Goal: Task Accomplishment & Management: Use online tool/utility

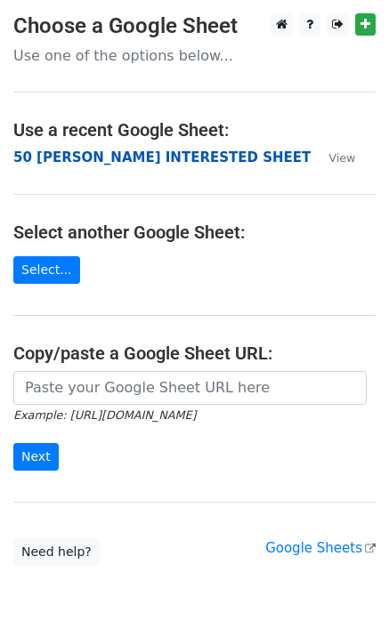
click at [86, 155] on strong "50 KEVIN INTERESTED SHEET" at bounding box center [161, 158] width 297 height 16
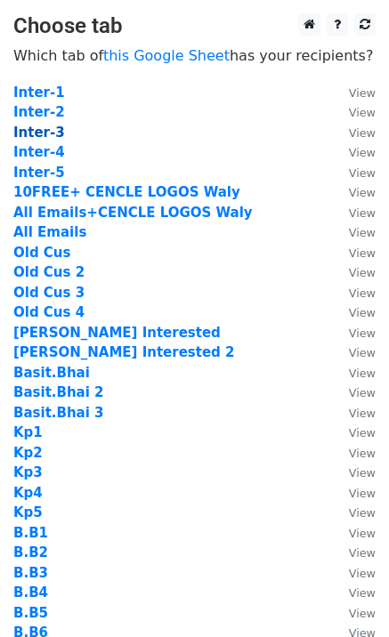
click at [50, 130] on strong "Inter-3" at bounding box center [39, 133] width 52 height 16
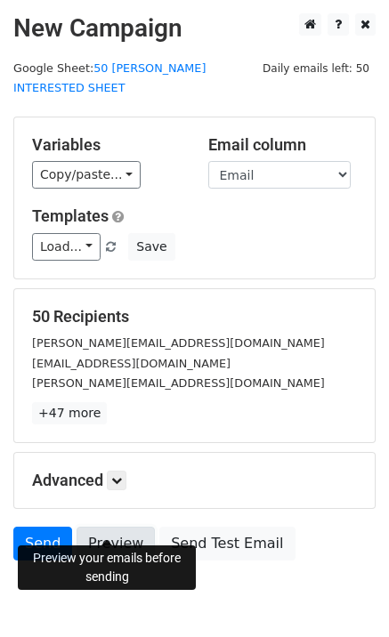
click at [100, 527] on link "Preview" at bounding box center [116, 544] width 78 height 34
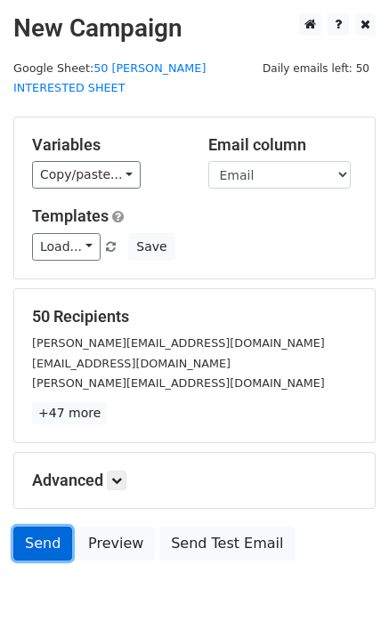
click at [41, 527] on link "Send" at bounding box center [42, 544] width 59 height 34
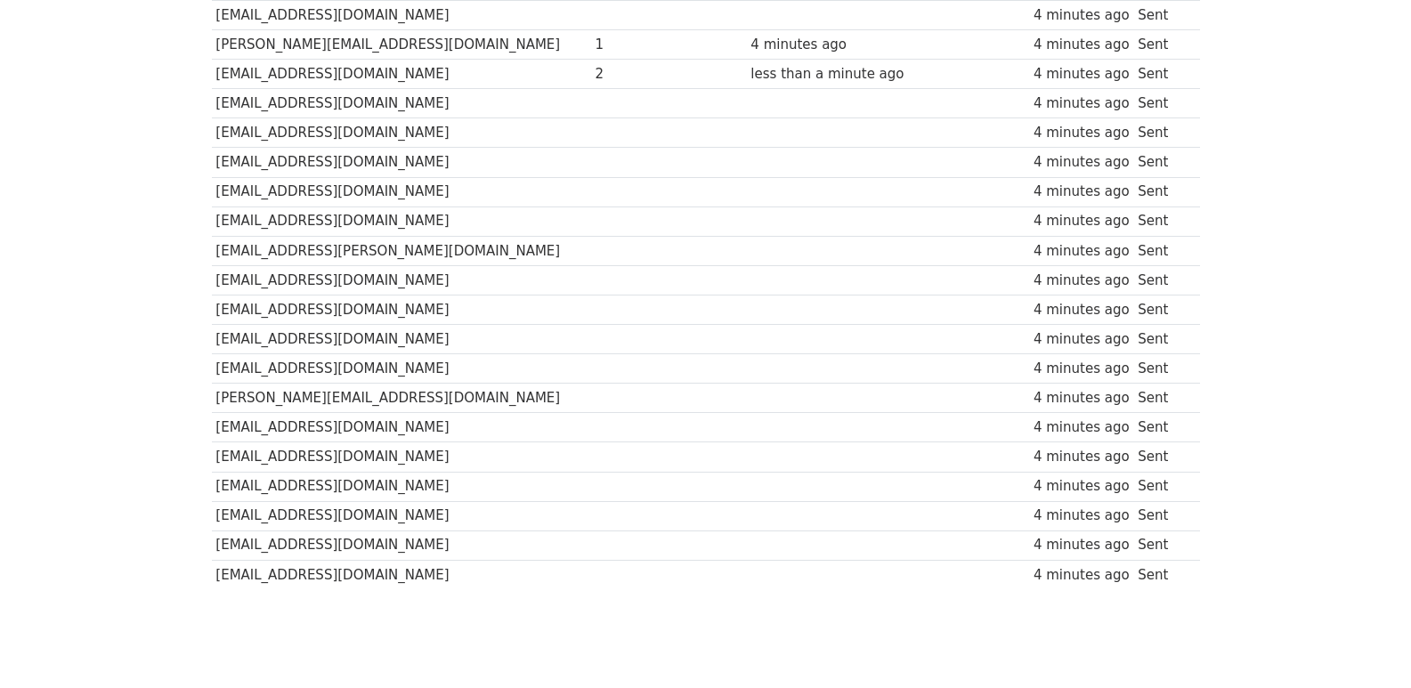
scroll to position [1239, 0]
